Goal: Task Accomplishment & Management: Manage account settings

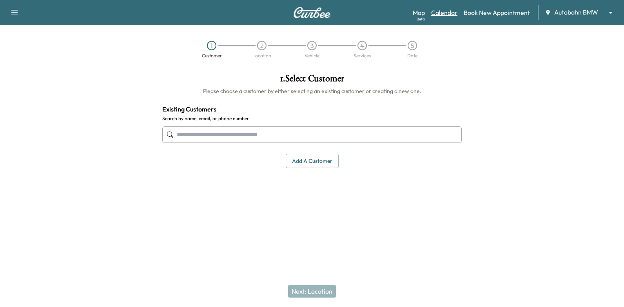
click at [454, 14] on link "Calendar" at bounding box center [444, 12] width 26 height 9
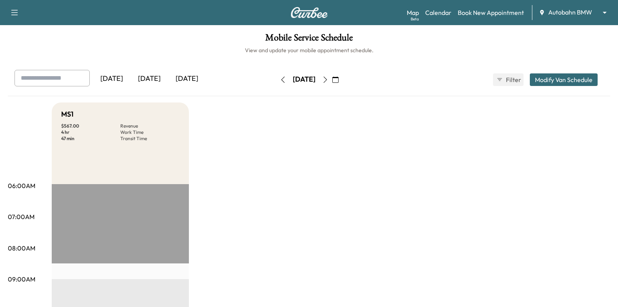
click at [339, 80] on icon "button" at bounding box center [336, 79] width 6 height 6
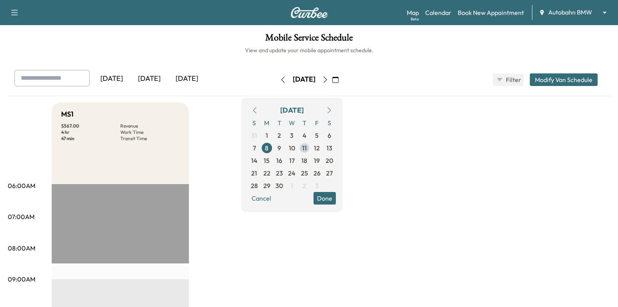
click at [307, 147] on span "11" at bounding box center [304, 147] width 5 height 9
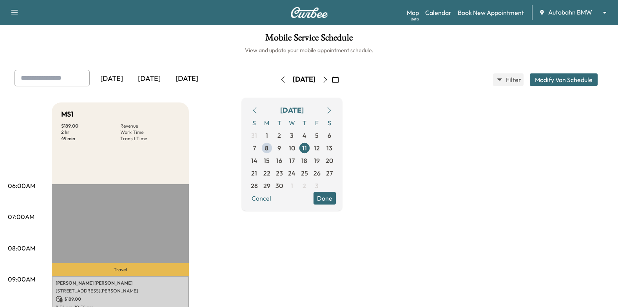
click at [336, 197] on button "Done" at bounding box center [325, 198] width 22 height 13
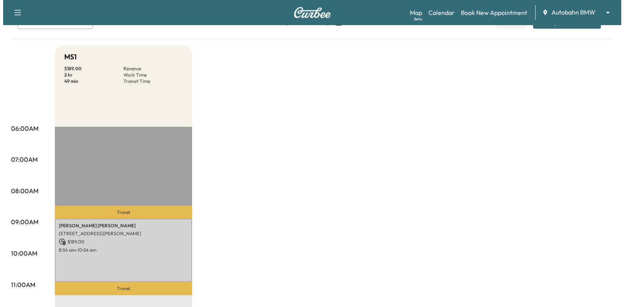
scroll to position [118, 0]
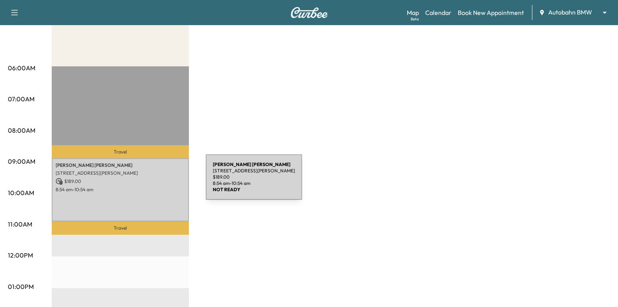
click at [147, 182] on p "$ 189.00" at bounding box center [120, 181] width 129 height 7
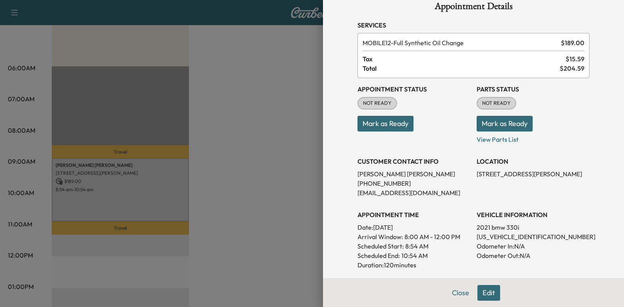
scroll to position [0, 0]
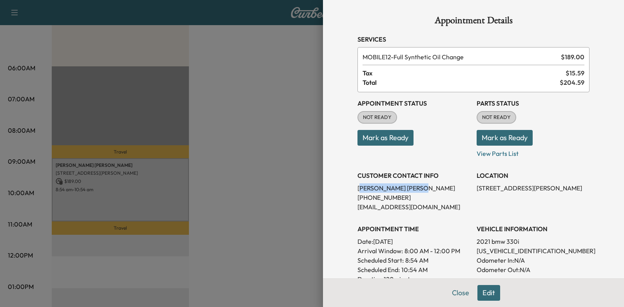
drag, startPoint x: 354, startPoint y: 190, endPoint x: 387, endPoint y: 189, distance: 33.0
click at [387, 189] on p "Brenda Willis" at bounding box center [414, 187] width 113 height 9
drag, startPoint x: 387, startPoint y: 189, endPoint x: 348, endPoint y: 189, distance: 38.8
click at [358, 189] on p "Brenda Willis" at bounding box center [414, 187] width 113 height 9
drag, startPoint x: 353, startPoint y: 187, endPoint x: 390, endPoint y: 191, distance: 37.4
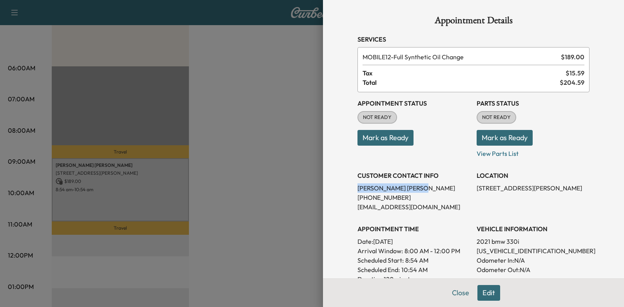
click at [390, 191] on div "Appointment Details Services MOBILE12 - Full Synthetic Oil Change $ 189.00 Tax …" at bounding box center [473, 236] width 251 height 472
drag, startPoint x: 390, startPoint y: 191, endPoint x: 379, endPoint y: 189, distance: 11.1
copy p "Brenda Willis"
click at [274, 184] on div at bounding box center [312, 153] width 624 height 307
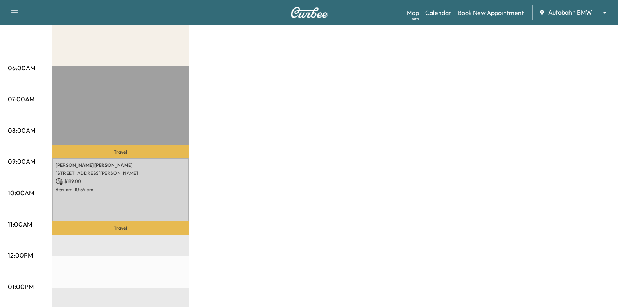
click at [125, 198] on div "Brenda Willis 10302 E Bankhead Hwy, Aledo, TX 76008, USA $ 189.00 8:54 am - 10:…" at bounding box center [120, 190] width 137 height 64
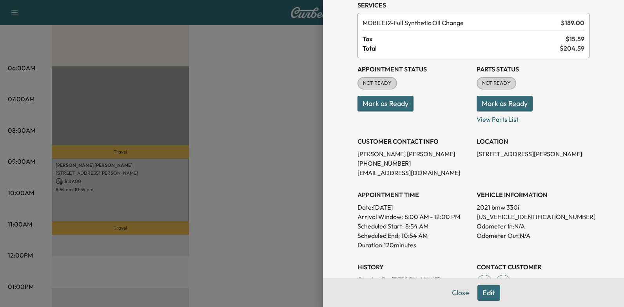
scroll to position [78, 0]
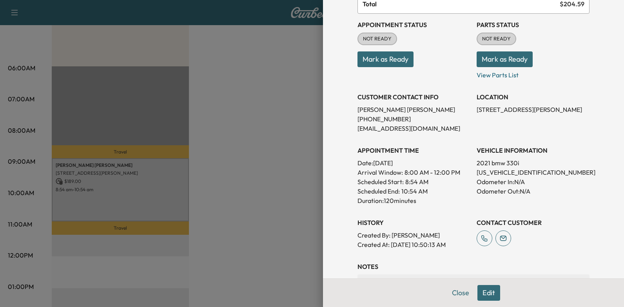
drag, startPoint x: 369, startPoint y: 61, endPoint x: 347, endPoint y: 76, distance: 27.0
click at [369, 61] on button "Mark as Ready" at bounding box center [386, 59] width 56 height 16
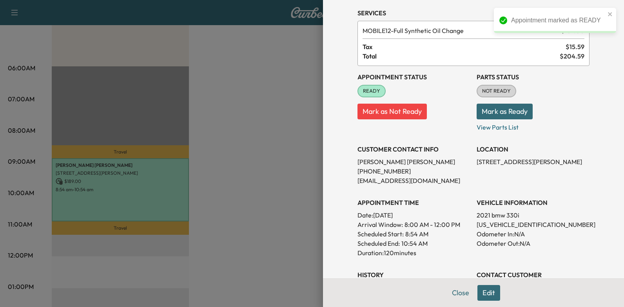
scroll to position [39, 0]
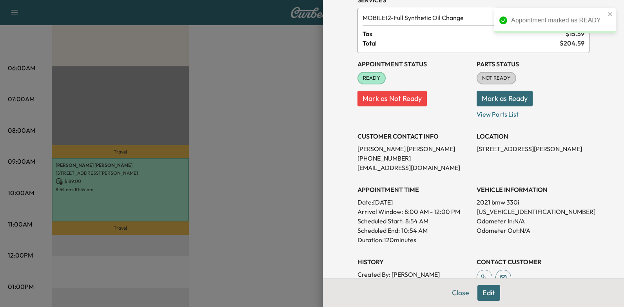
click at [613, 11] on icon "close" at bounding box center [610, 14] width 5 height 6
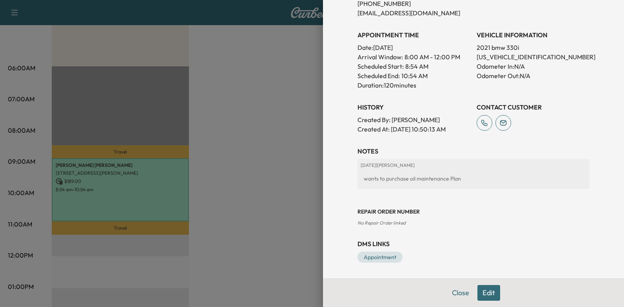
click at [478, 287] on button "Edit" at bounding box center [489, 293] width 23 height 16
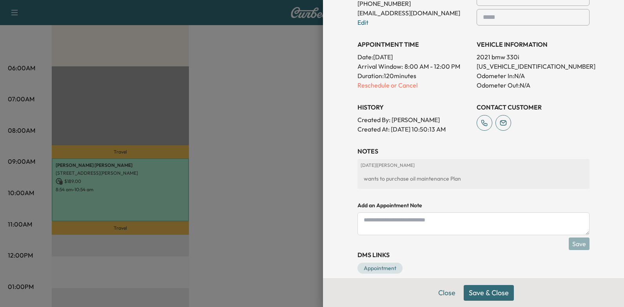
click at [435, 223] on textarea at bounding box center [474, 223] width 232 height 23
click at [375, 227] on textarea "**********" at bounding box center [474, 223] width 232 height 23
paste textarea "**********"
type textarea "**********"
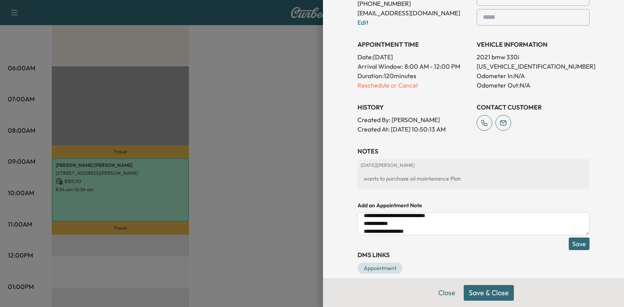
click at [573, 246] on button "Save" at bounding box center [579, 243] width 21 height 13
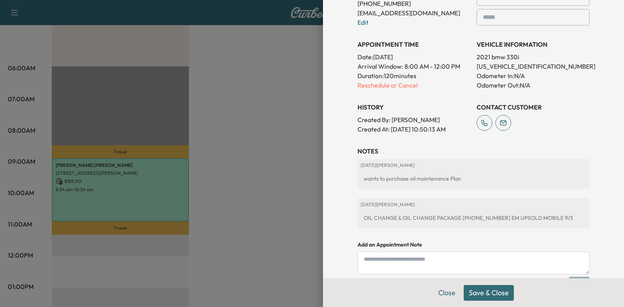
scroll to position [0, 0]
click at [489, 291] on button "Save & Close" at bounding box center [489, 293] width 50 height 16
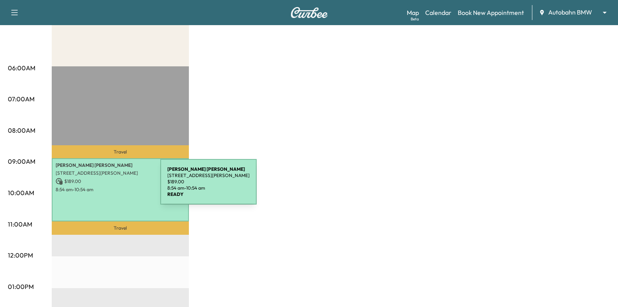
click at [102, 186] on p "8:54 am - 10:54 am" at bounding box center [120, 189] width 129 height 6
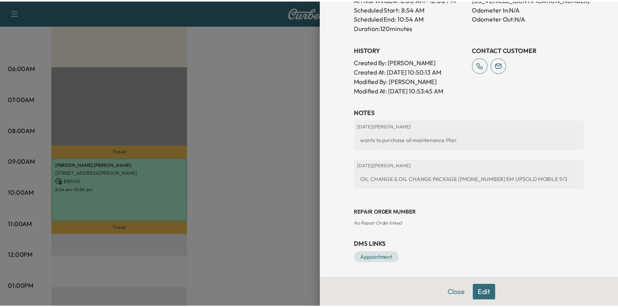
scroll to position [252, 0]
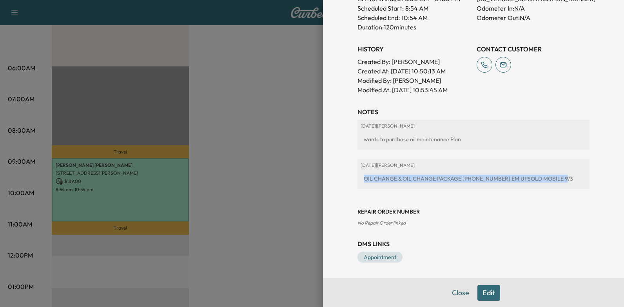
drag, startPoint x: 359, startPoint y: 178, endPoint x: 554, endPoint y: 178, distance: 194.9
click at [554, 178] on div "OIL CHANGE & OIL CHANGE PACKAGE 817-614-2172 EM UPSOLD MOBILE 9/3" at bounding box center [474, 178] width 226 height 14
drag, startPoint x: 554, startPoint y: 178, endPoint x: 541, endPoint y: 179, distance: 12.9
copy div "OIL CHANGE & OIL CHANGE PACKAGE 817-614-2172 EM UPSOLD MOBILE 9/3"
click at [205, 136] on div at bounding box center [312, 153] width 624 height 307
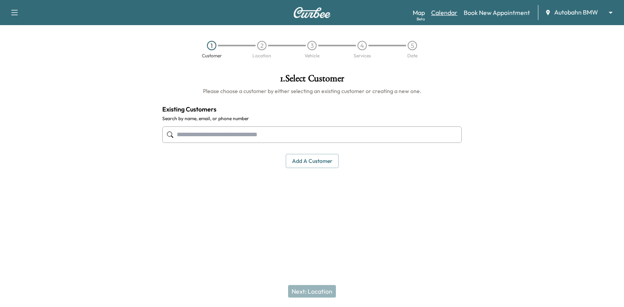
click at [448, 10] on link "Calendar" at bounding box center [444, 12] width 26 height 9
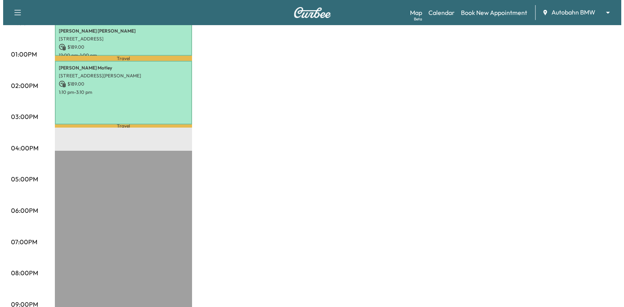
scroll to position [274, 0]
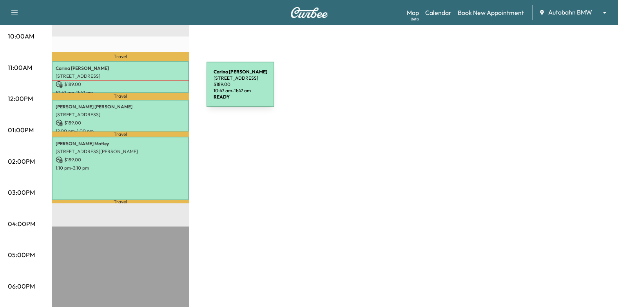
click at [136, 76] on p "[STREET_ADDRESS]" at bounding box center [120, 76] width 129 height 6
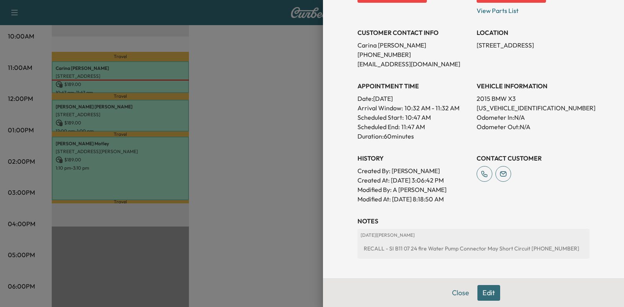
scroll to position [157, 0]
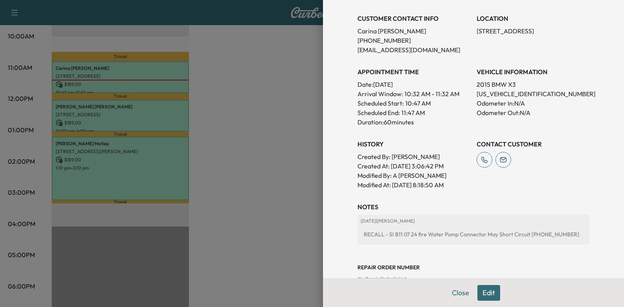
click at [121, 108] on div at bounding box center [312, 153] width 624 height 307
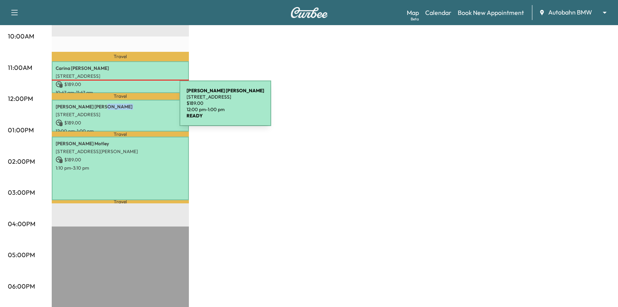
click at [121, 108] on div "[PERSON_NAME] [STREET_ADDRESS] $ 189.00 12:00 pm - 1:00 pm" at bounding box center [120, 116] width 137 height 32
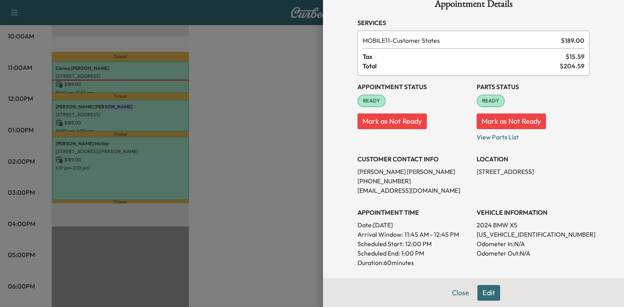
scroll to position [0, 0]
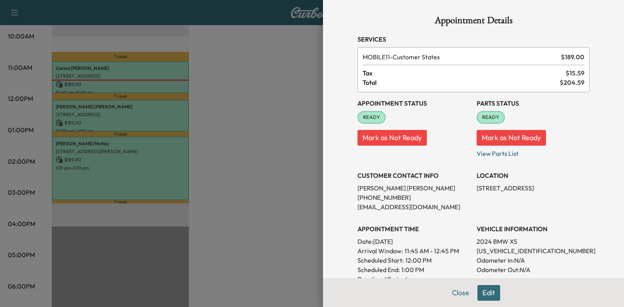
click at [132, 130] on div at bounding box center [312, 153] width 624 height 307
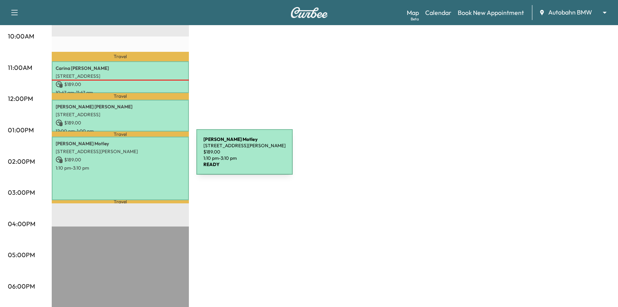
click at [136, 165] on p "1:10 pm - 3:10 pm" at bounding box center [120, 168] width 129 height 6
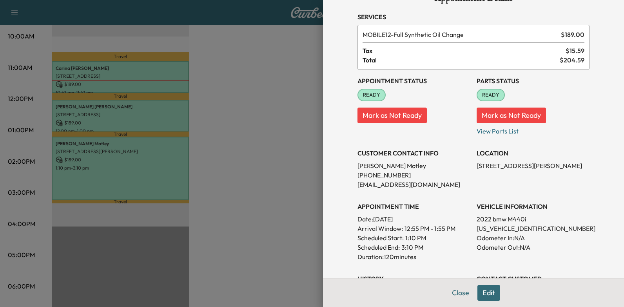
scroll to position [78, 0]
